Goal: Transaction & Acquisition: Purchase product/service

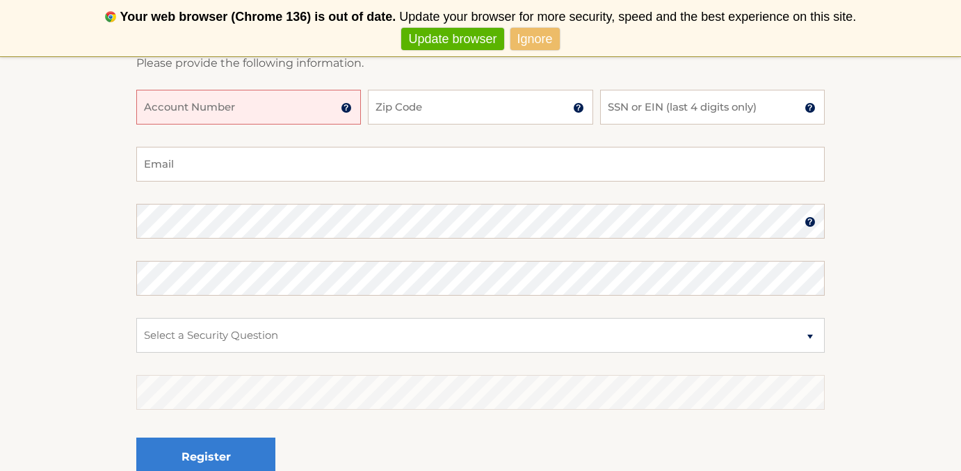
scroll to position [263, 0]
click at [532, 44] on link "Ignore" at bounding box center [534, 39] width 49 height 23
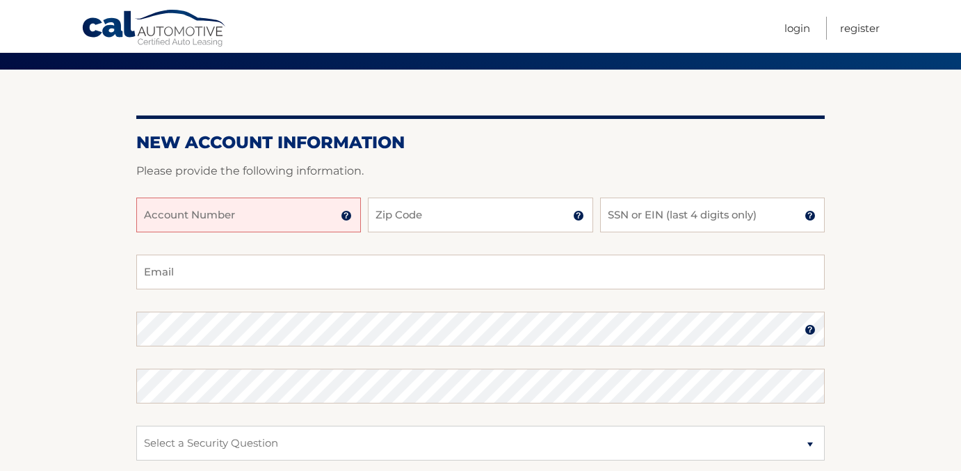
scroll to position [100, 0]
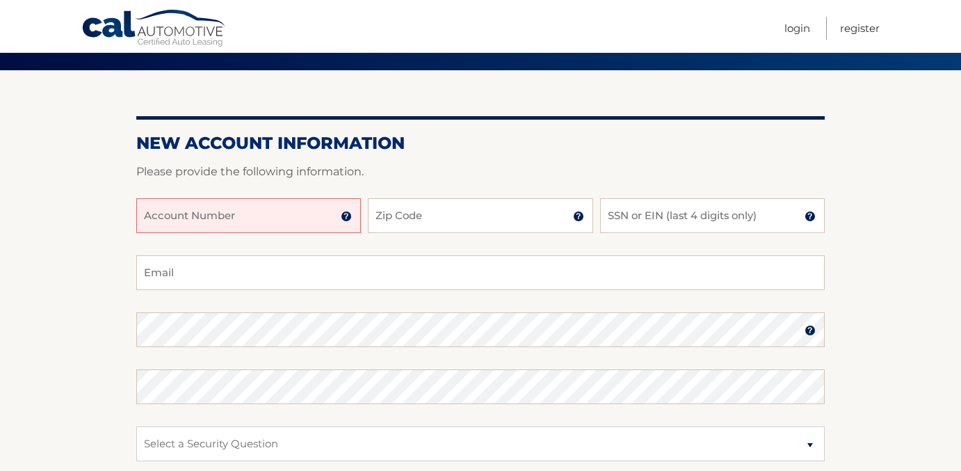
click at [780, 23] on nav "Menu Login Register" at bounding box center [579, 26] width 599 height 52
click at [794, 23] on link "Login" at bounding box center [797, 28] width 26 height 23
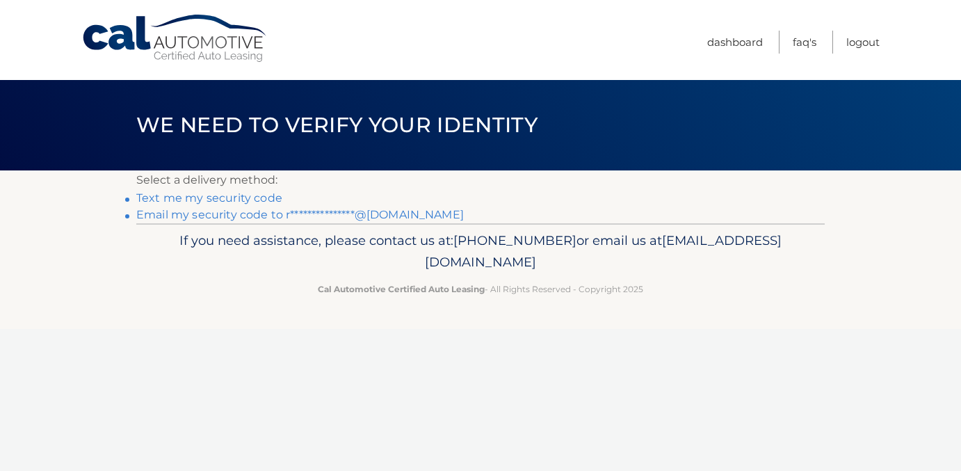
click at [273, 195] on link "Text me my security code" at bounding box center [209, 197] width 146 height 13
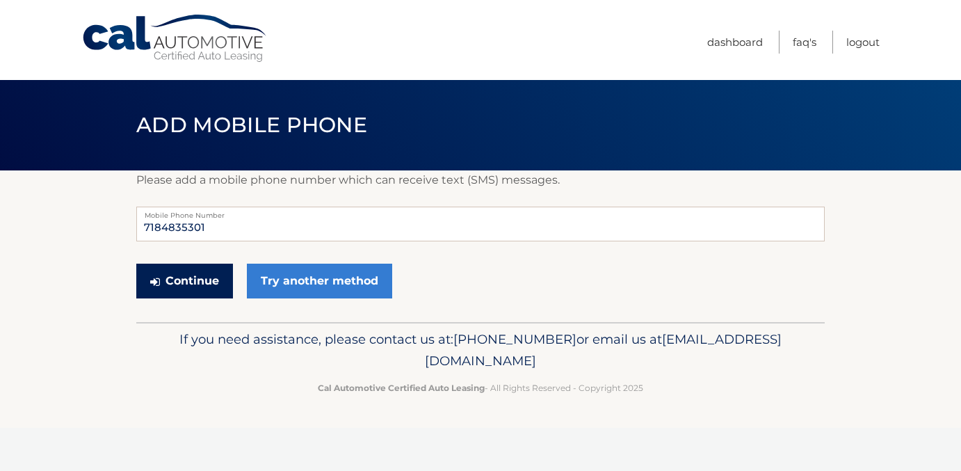
click at [193, 275] on button "Continue" at bounding box center [184, 280] width 97 height 35
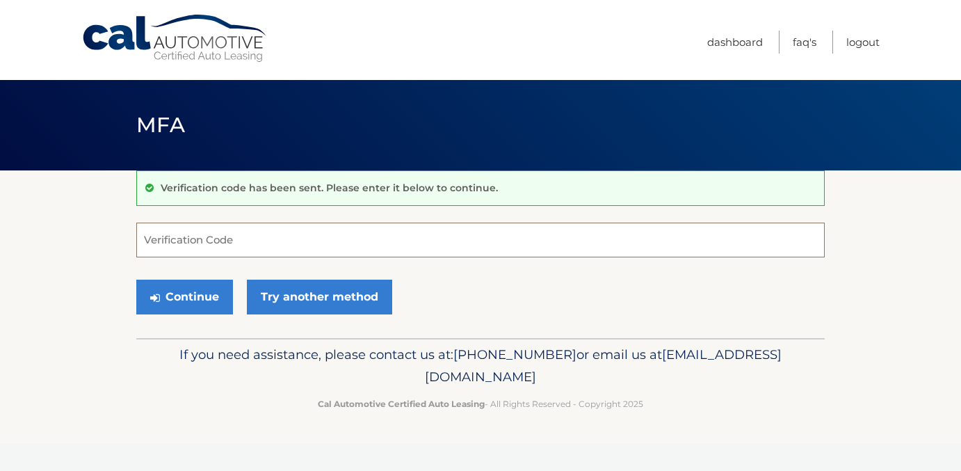
click at [200, 250] on input "Verification Code" at bounding box center [480, 239] width 688 height 35
type input "000917"
click at [181, 303] on button "Continue" at bounding box center [184, 296] width 97 height 35
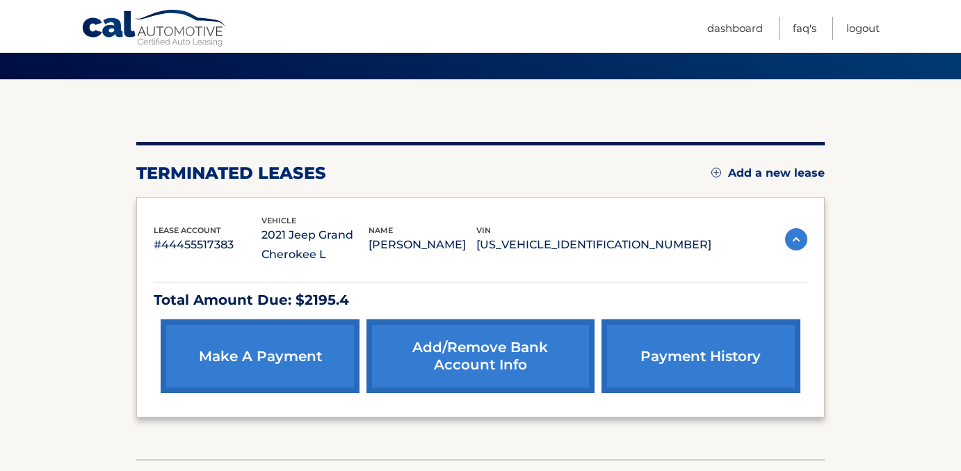
scroll to position [93, 0]
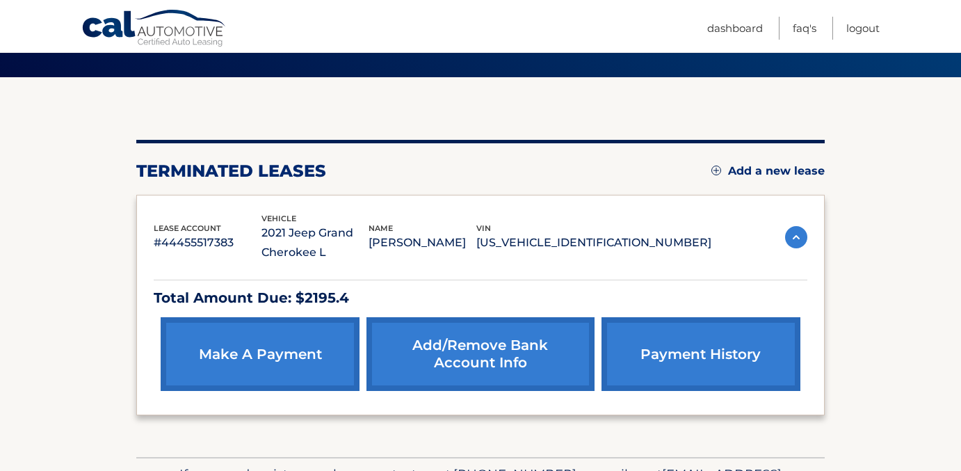
click at [258, 354] on link "make a payment" at bounding box center [260, 354] width 199 height 74
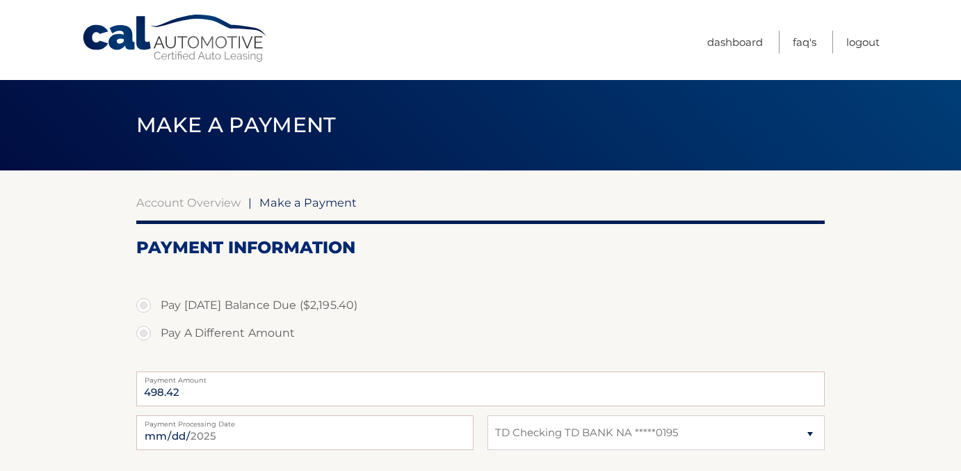
select select "NmQwNWRlNWUtZjI5NC00YmRhLWE3NmQtZWM3Yjk5YTVhYmM5"
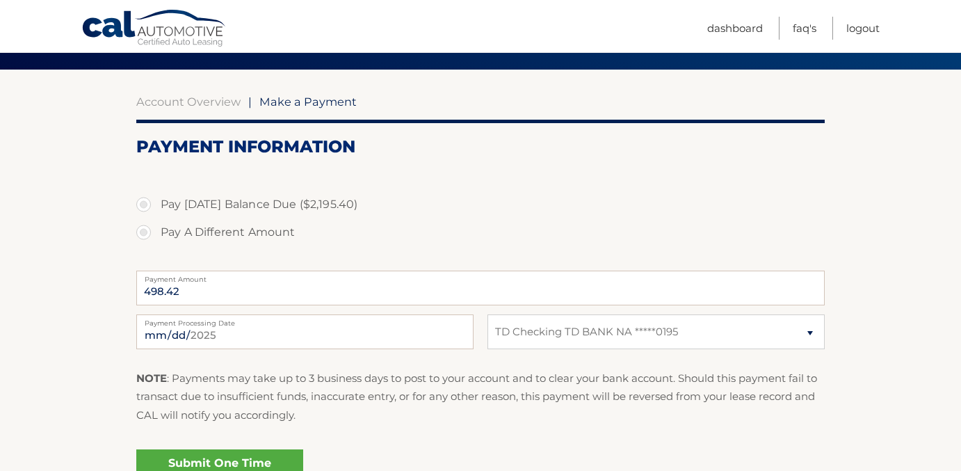
scroll to position [101, 0]
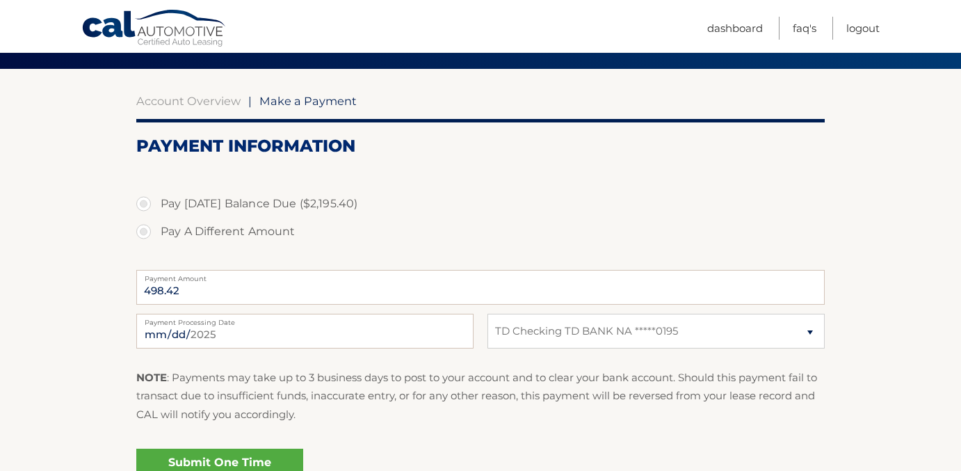
click at [149, 199] on label "Pay Today's Balance Due ($2,195.40)" at bounding box center [480, 204] width 688 height 28
click at [149, 199] on input "Pay Today's Balance Due ($2,195.40)" at bounding box center [149, 201] width 14 height 22
radio input "true"
type input "2195.40"
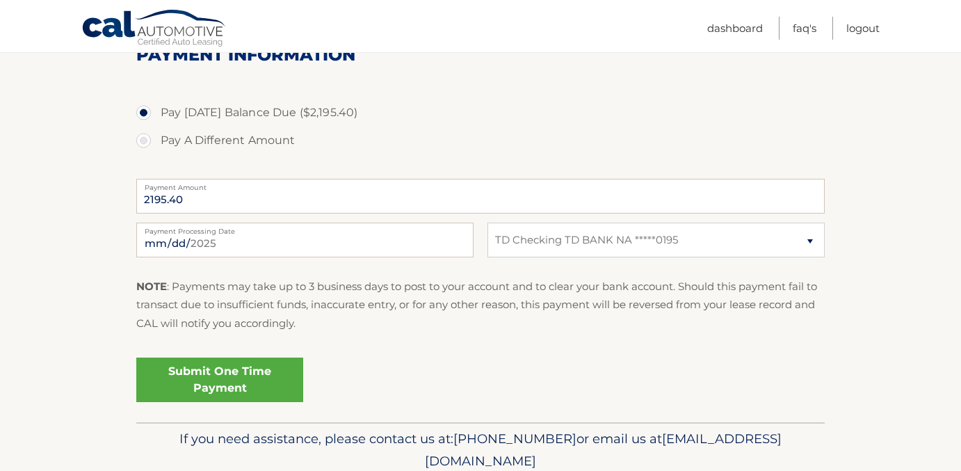
scroll to position [207, 0]
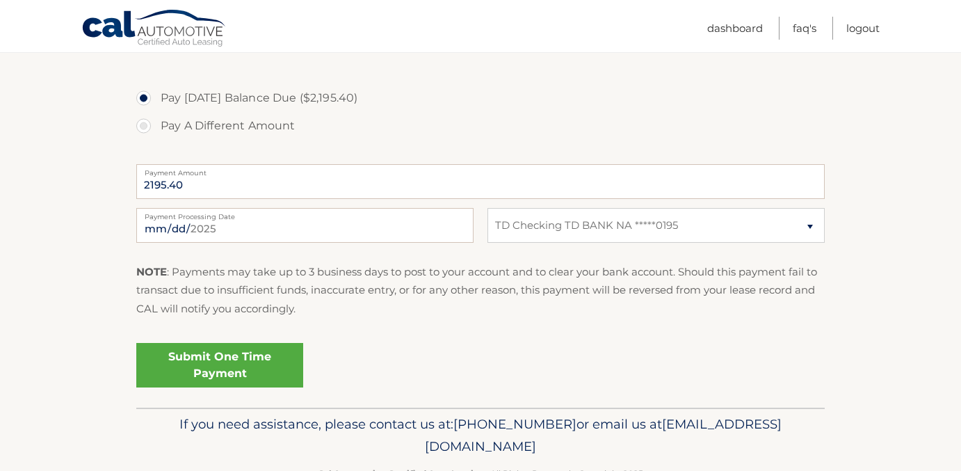
click at [218, 345] on link "Submit One Time Payment" at bounding box center [219, 365] width 167 height 44
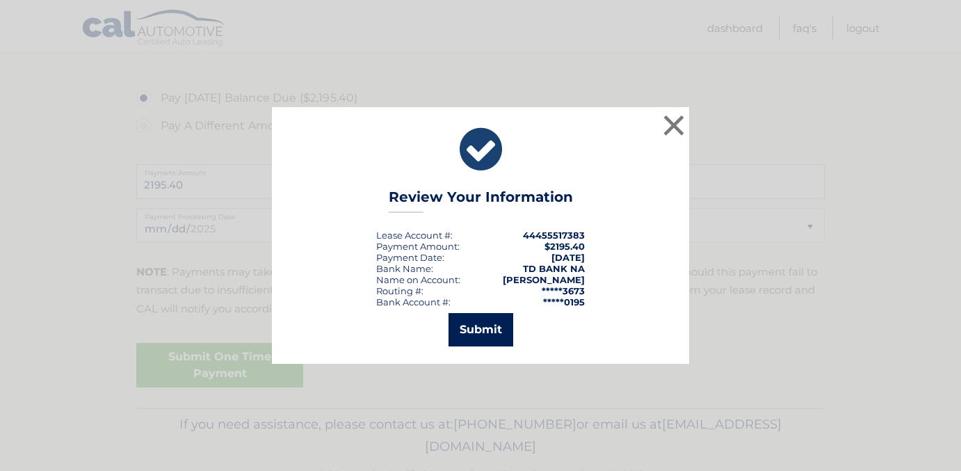
click at [459, 327] on button "Submit" at bounding box center [480, 329] width 65 height 33
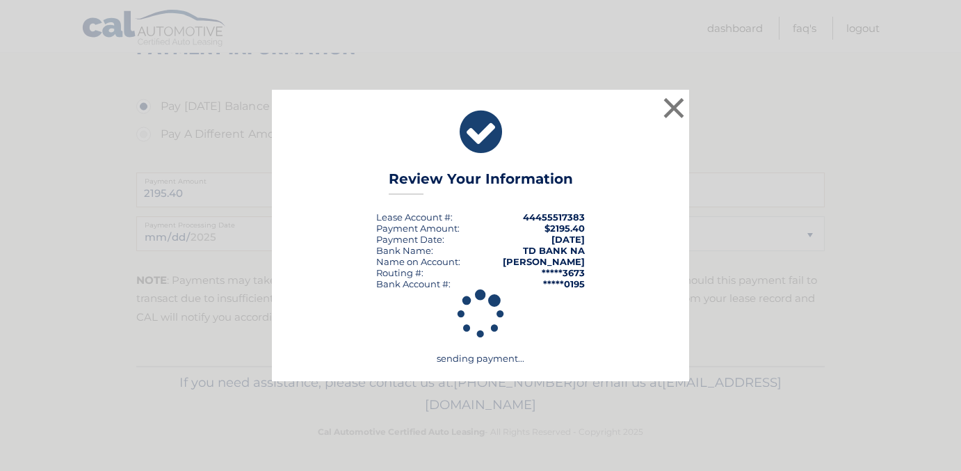
scroll to position [199, 0]
